Goal: Task Accomplishment & Management: Use online tool/utility

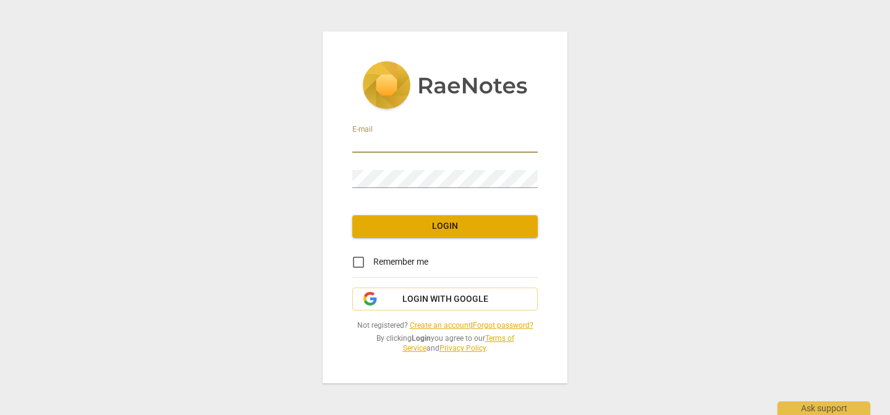
click at [378, 145] on input "email" at bounding box center [445, 144] width 186 height 18
type input "[EMAIL_ADDRESS][PERSON_NAME][DOMAIN_NAME]"
click at [358, 263] on input "Remember me" at bounding box center [359, 262] width 30 height 30
checkbox input "true"
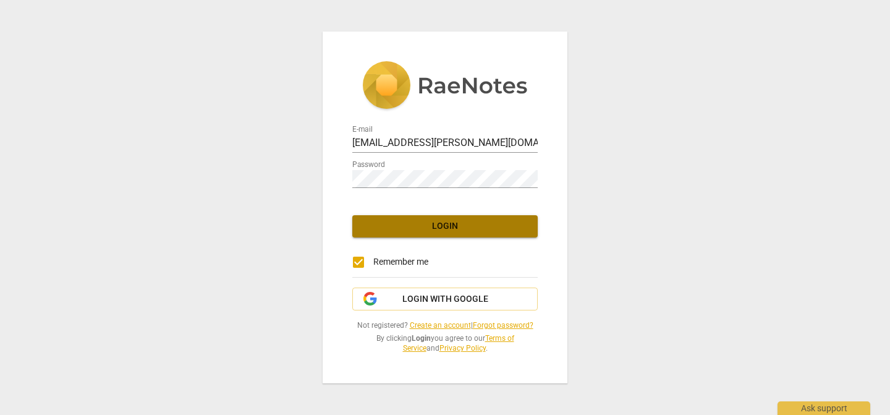
click at [396, 223] on span "Login" at bounding box center [445, 226] width 166 height 12
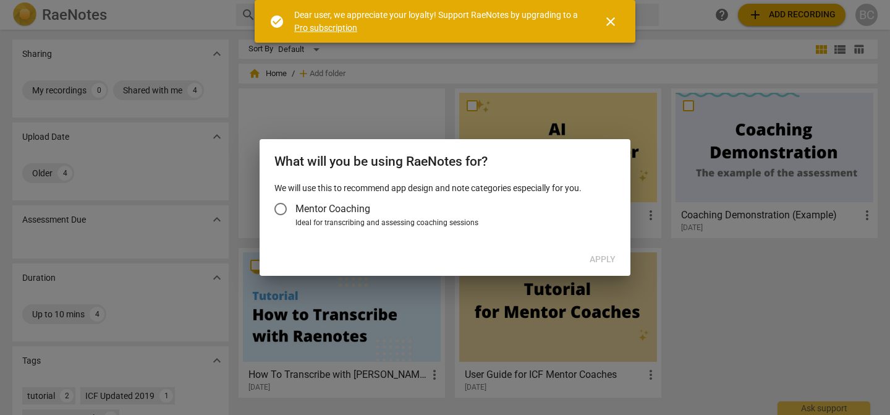
click at [280, 208] on input "Mentor Coaching" at bounding box center [281, 209] width 30 height 30
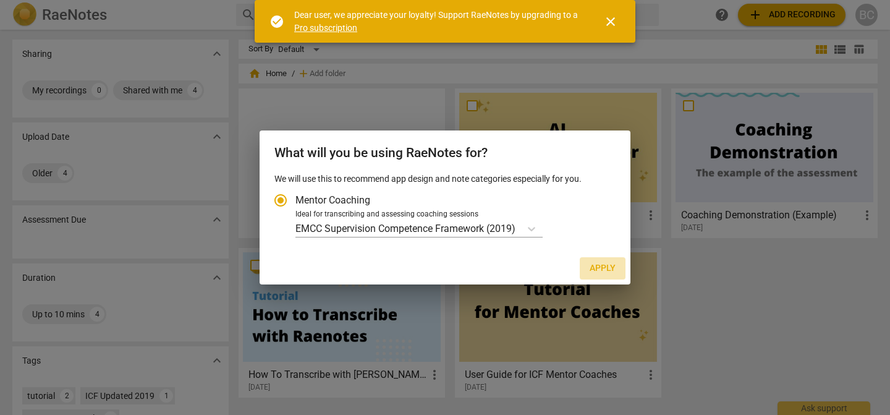
click at [603, 268] on span "Apply" at bounding box center [603, 268] width 26 height 12
radio input "false"
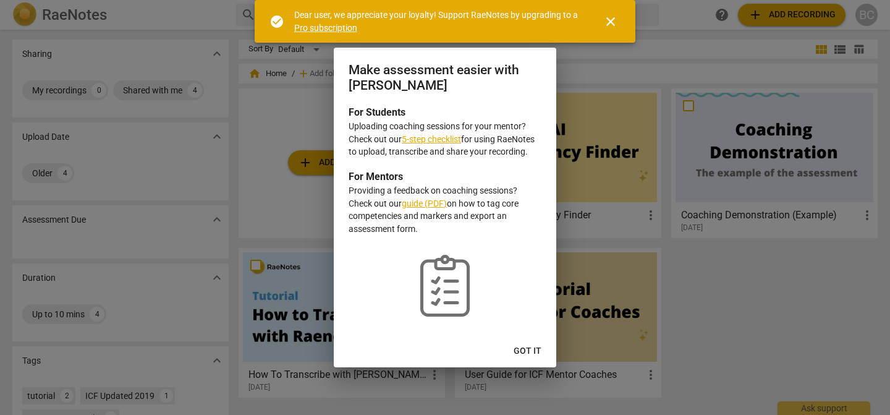
click at [451, 142] on link "5-step checklist" at bounding box center [431, 139] width 59 height 10
click at [530, 349] on span "Got it" at bounding box center [528, 351] width 28 height 12
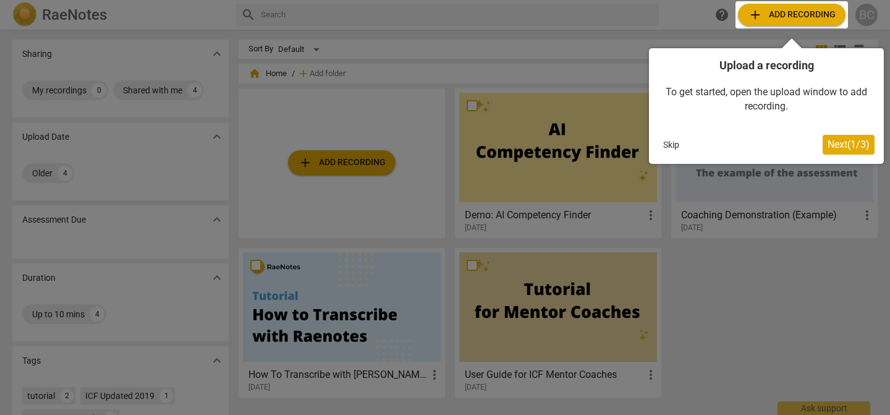
click at [793, 15] on div at bounding box center [792, 14] width 113 height 27
click at [794, 16] on div at bounding box center [792, 14] width 113 height 27
click at [672, 143] on button "Skip" at bounding box center [672, 144] width 26 height 19
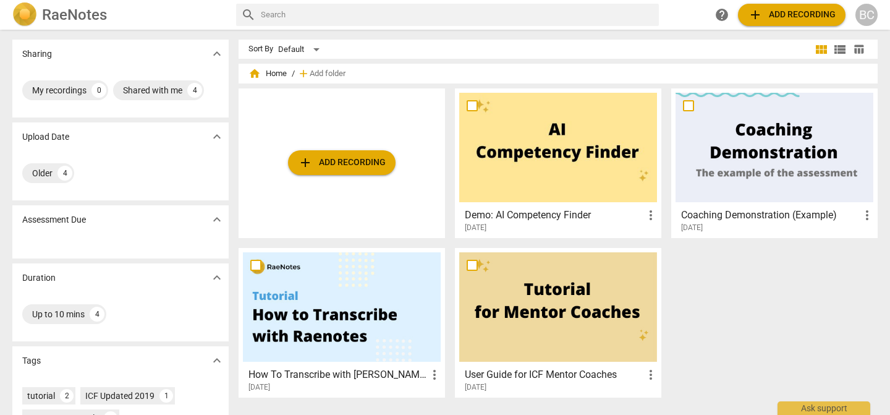
click at [790, 19] on span "add Add recording" at bounding box center [792, 14] width 88 height 15
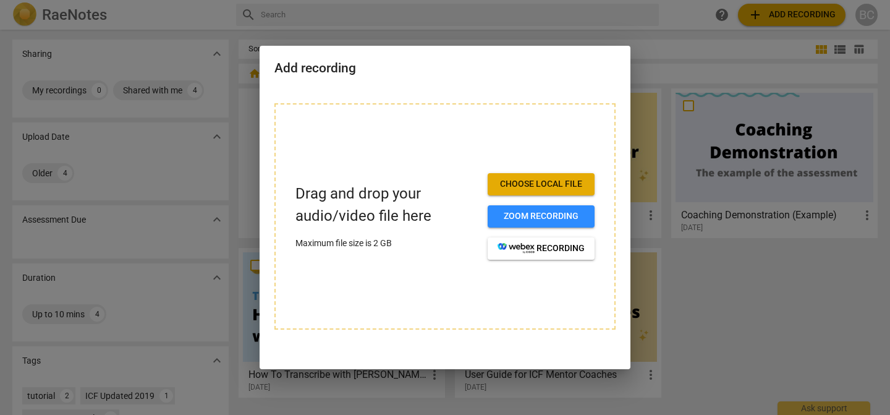
click at [534, 182] on span "Choose local file" at bounding box center [541, 184] width 87 height 12
click at [566, 182] on span "Choose local file" at bounding box center [541, 184] width 87 height 12
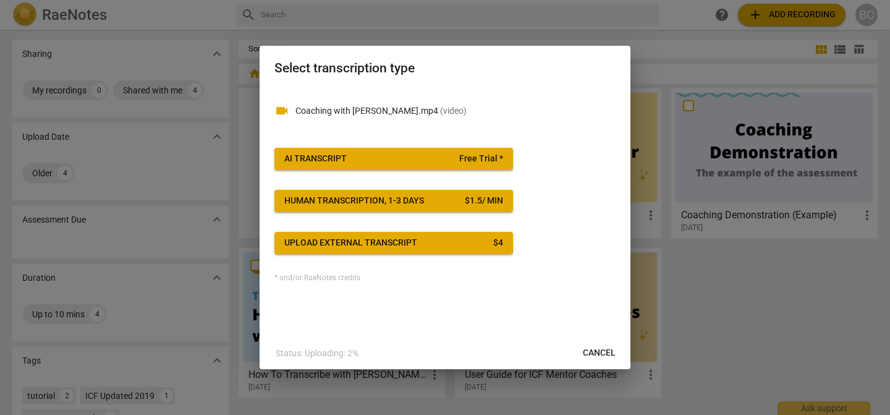
click at [419, 163] on span "AI Transcript Free Trial *" at bounding box center [393, 159] width 219 height 12
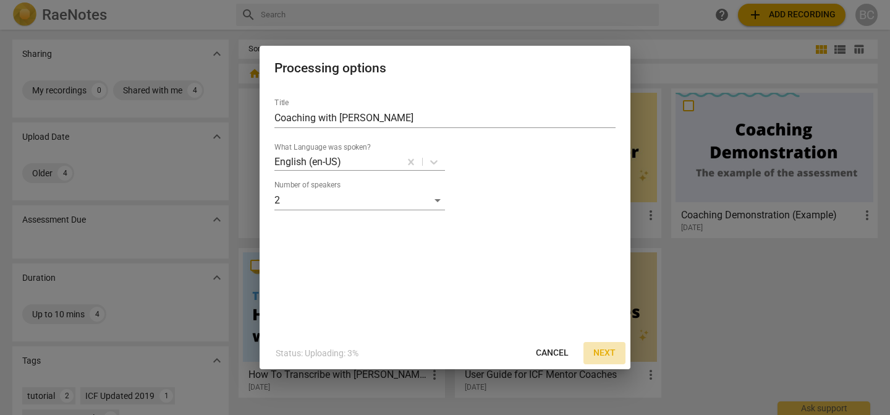
click at [606, 352] on span "Next" at bounding box center [605, 353] width 22 height 12
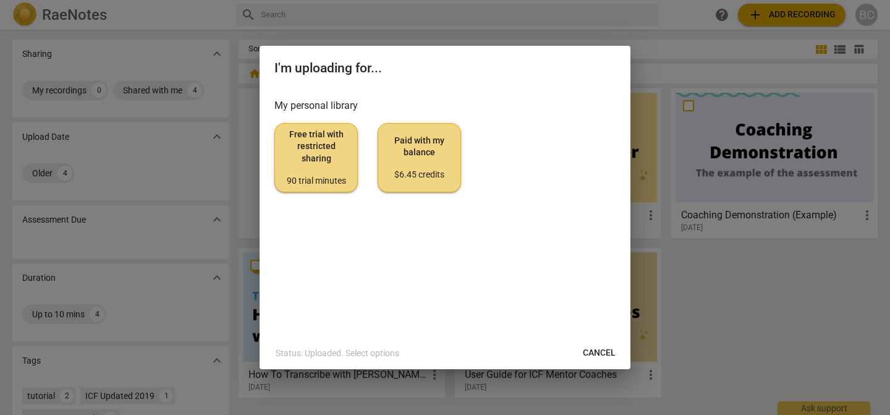
click at [317, 152] on span "Free trial with restricted sharing 90 trial minutes" at bounding box center [316, 158] width 62 height 58
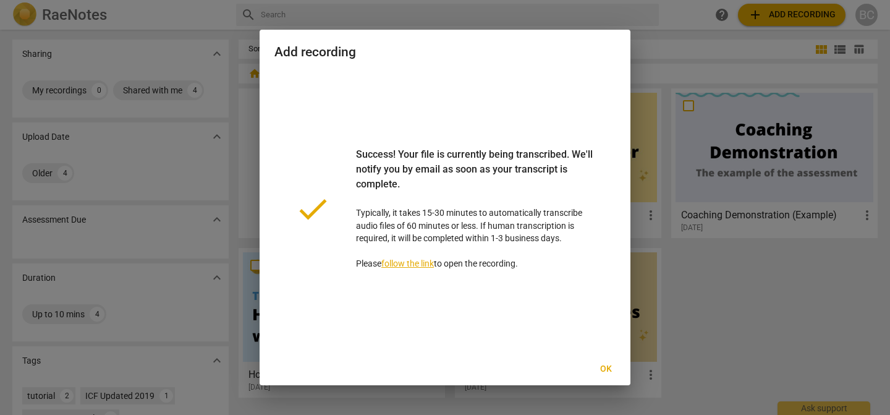
click at [414, 263] on link "follow the link" at bounding box center [408, 263] width 53 height 10
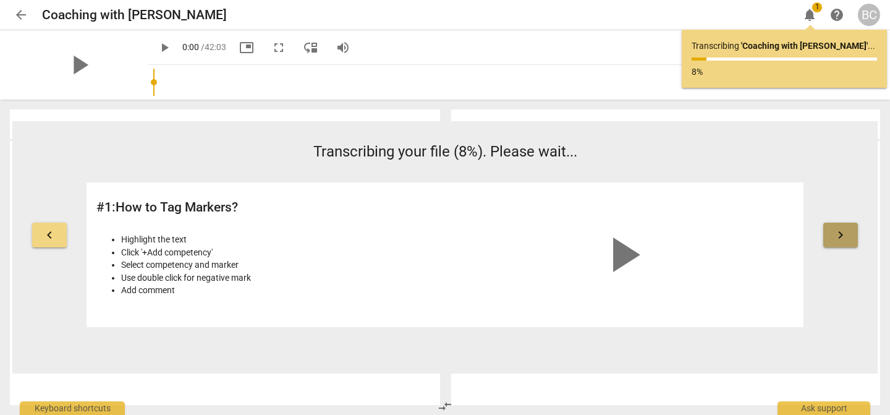
click at [845, 234] on span "keyboard_arrow_right" at bounding box center [841, 235] width 15 height 15
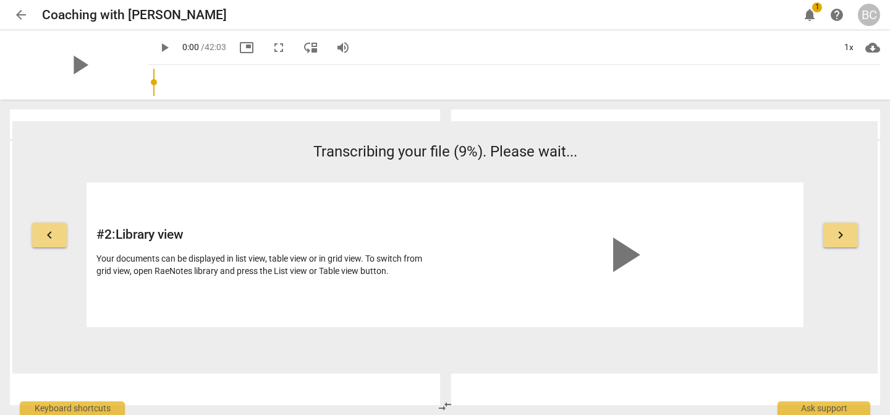
click at [838, 232] on span "keyboard_arrow_right" at bounding box center [841, 235] width 15 height 15
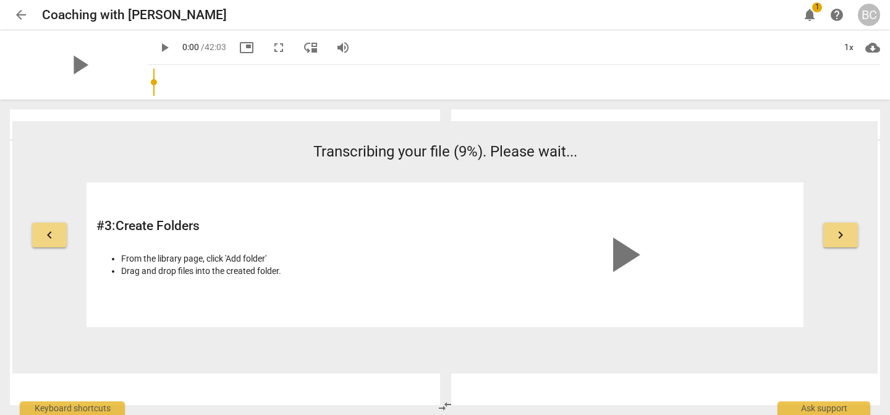
click at [838, 232] on span "keyboard_arrow_right" at bounding box center [841, 235] width 15 height 15
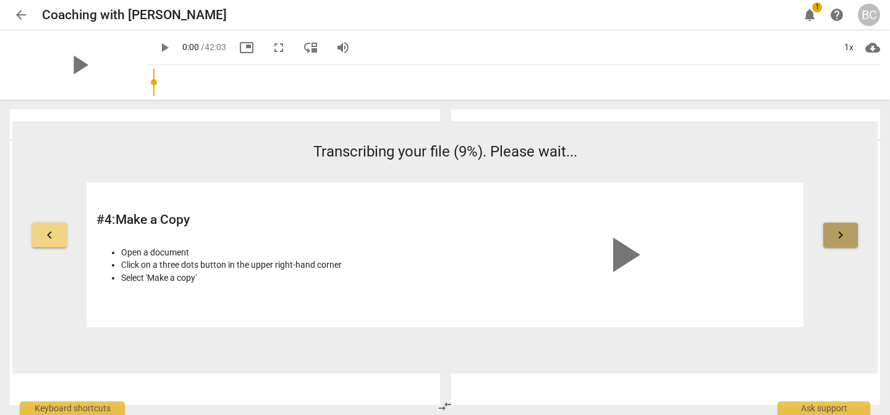
click at [838, 232] on span "keyboard_arrow_right" at bounding box center [841, 235] width 15 height 15
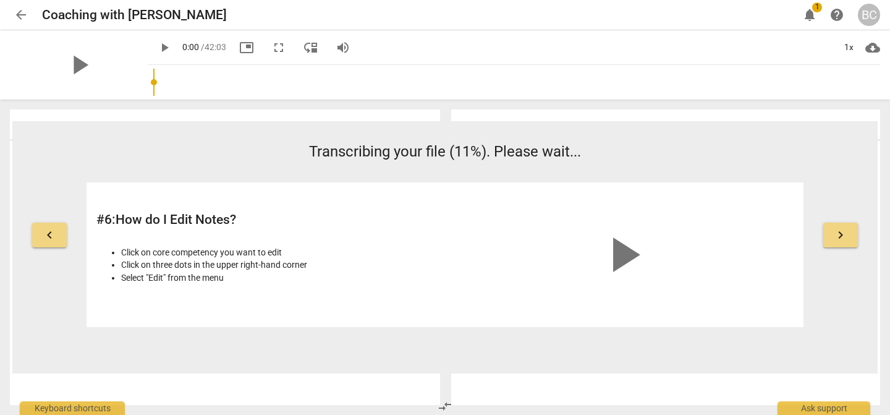
click at [846, 231] on span "keyboard_arrow_right" at bounding box center [841, 235] width 15 height 15
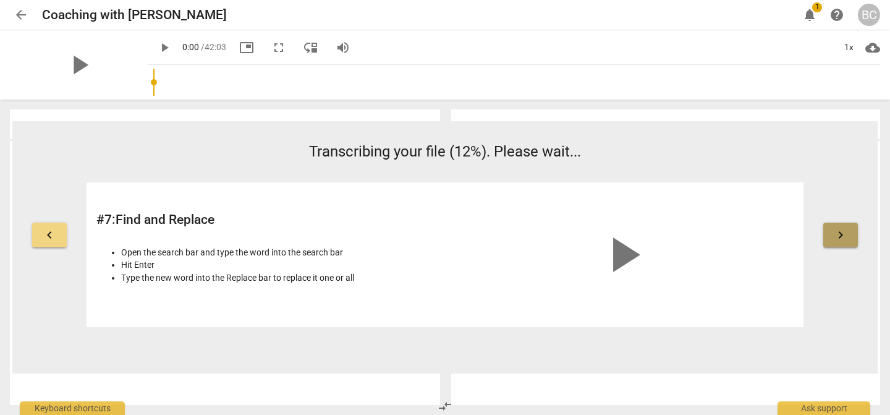
click at [847, 228] on span "keyboard_arrow_right" at bounding box center [841, 235] width 15 height 15
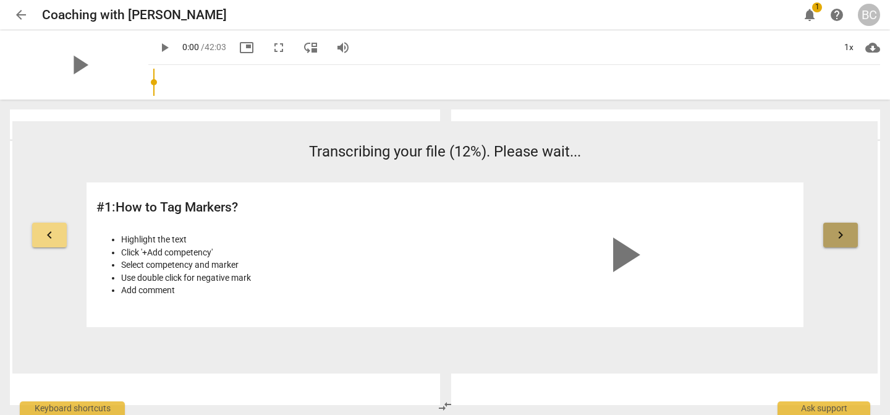
click at [847, 228] on span "keyboard_arrow_right" at bounding box center [841, 235] width 15 height 15
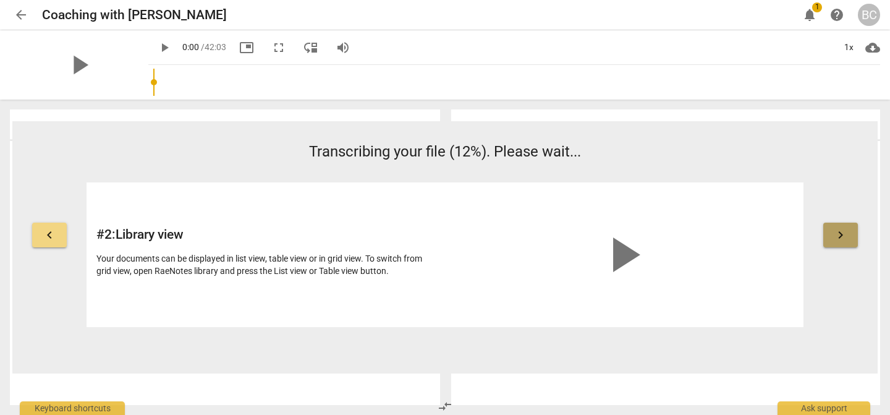
click at [847, 228] on span "keyboard_arrow_right" at bounding box center [841, 235] width 15 height 15
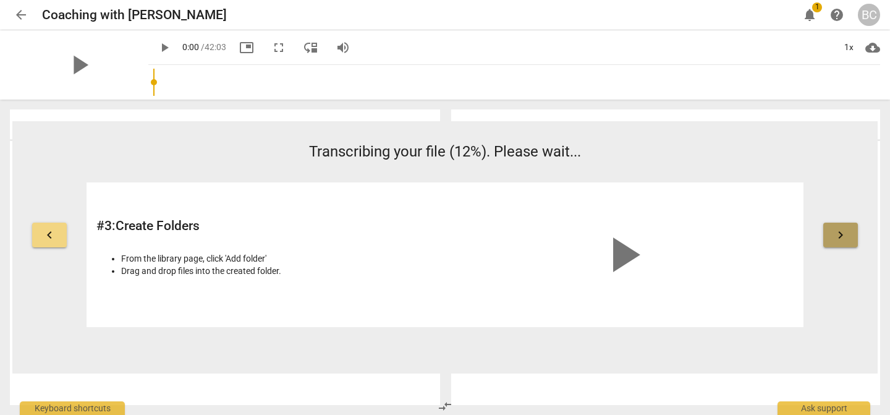
click at [847, 228] on span "keyboard_arrow_right" at bounding box center [841, 235] width 15 height 15
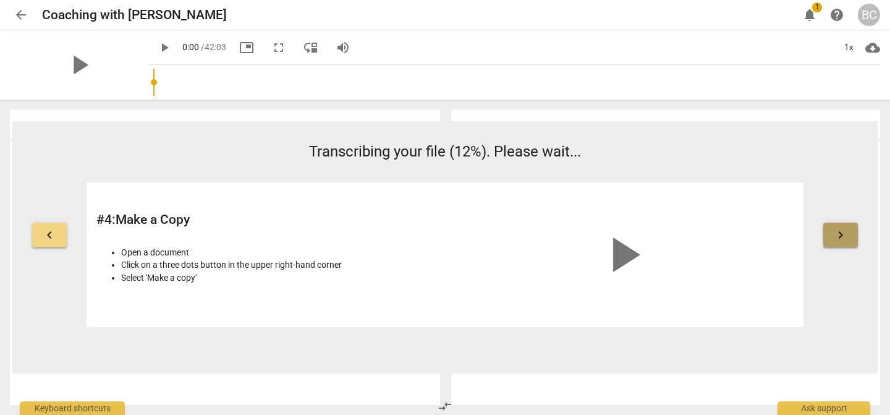
click at [847, 228] on span "keyboard_arrow_right" at bounding box center [841, 235] width 15 height 15
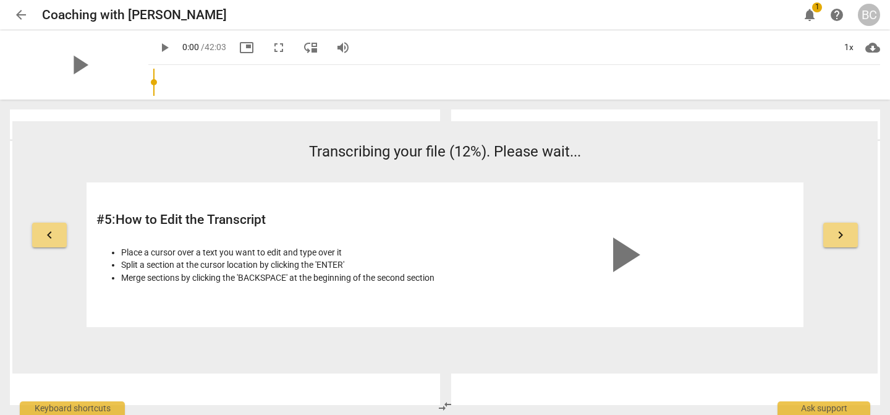
click at [847, 228] on span "keyboard_arrow_right" at bounding box center [841, 235] width 15 height 15
